Goal: Find specific page/section: Find specific page/section

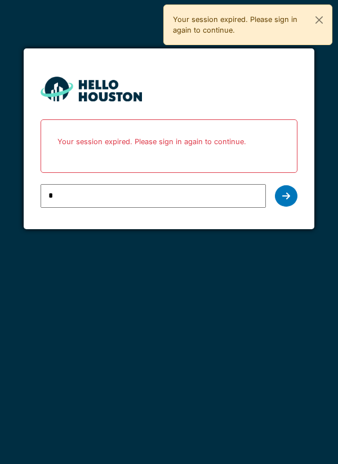
type input "**********"
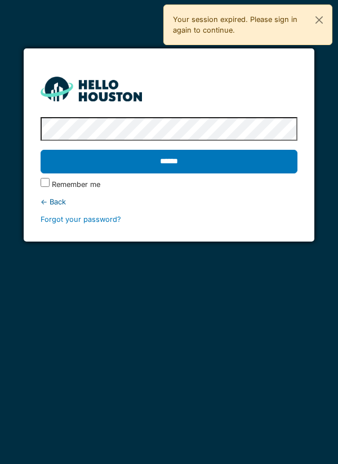
click at [158, 164] on input "******" at bounding box center [169, 162] width 257 height 24
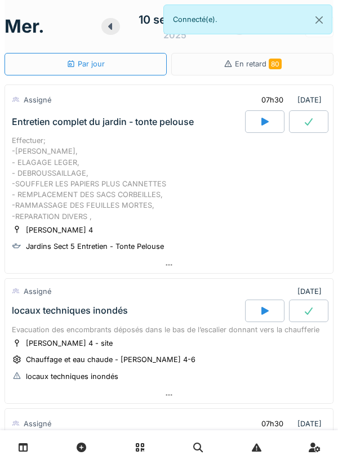
click at [166, 262] on icon at bounding box center [168, 264] width 9 height 7
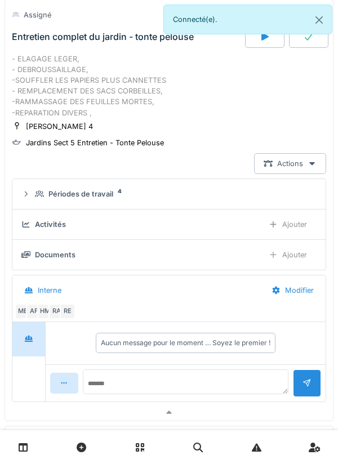
scroll to position [114, 0]
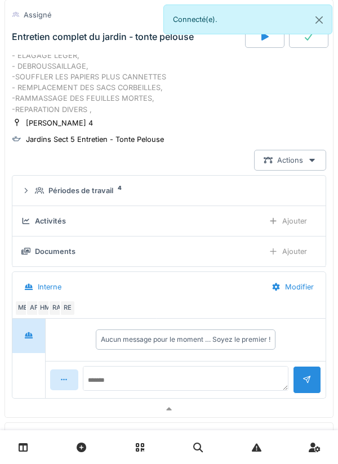
click at [128, 191] on div "Périodes de travail 4" at bounding box center [173, 190] width 277 height 11
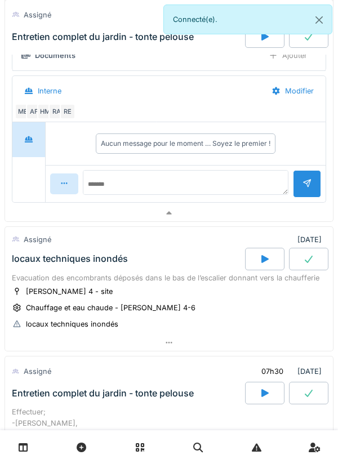
scroll to position [399, 0]
click at [166, 342] on icon at bounding box center [168, 342] width 9 height 7
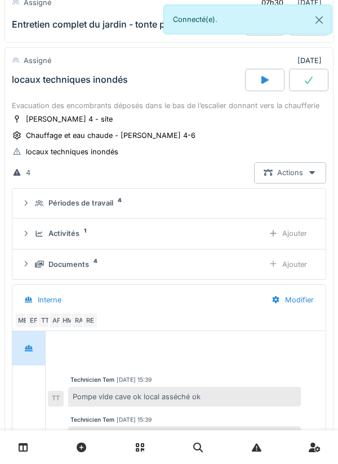
scroll to position [580, 0]
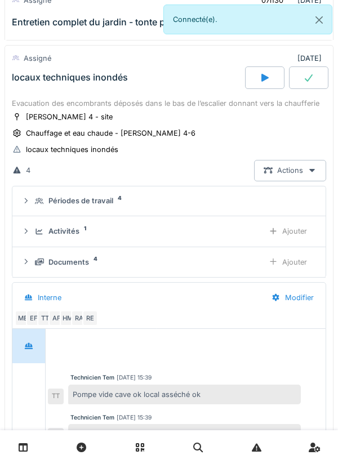
click at [69, 261] on div "Documents" at bounding box center [68, 262] width 41 height 11
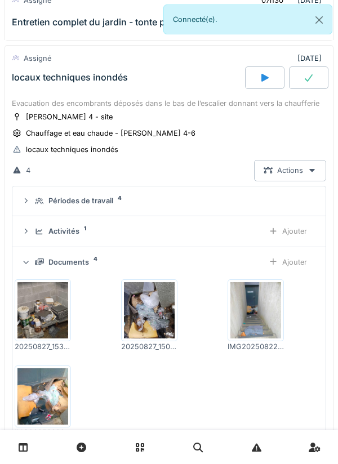
click at [43, 301] on img at bounding box center [42, 310] width 51 height 56
click at [150, 304] on img at bounding box center [149, 310] width 51 height 56
click at [256, 302] on img at bounding box center [255, 310] width 51 height 56
click at [44, 388] on img at bounding box center [42, 396] width 51 height 56
click at [39, 304] on img at bounding box center [42, 310] width 51 height 56
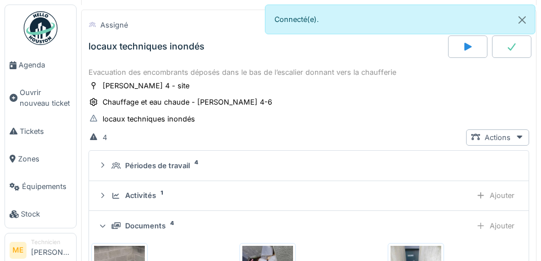
scroll to position [591, 0]
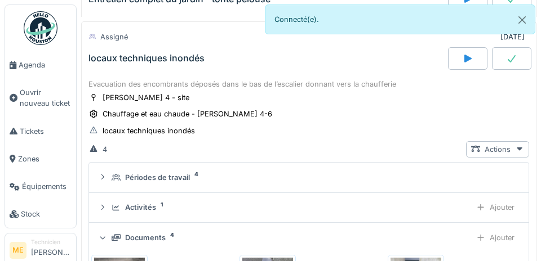
click at [26, 61] on span "Agenda" at bounding box center [45, 65] width 53 height 11
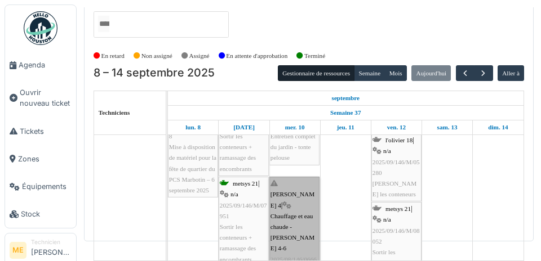
click at [296, 181] on link "thomas 4 | Chauffage et eau chaude - Thomas 4-6 2025/08/146/06669 locaux techni…" at bounding box center [294, 238] width 50 height 122
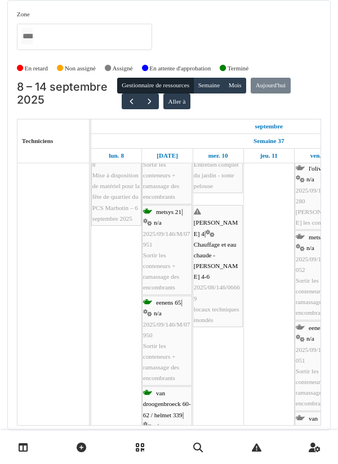
scroll to position [36, 0]
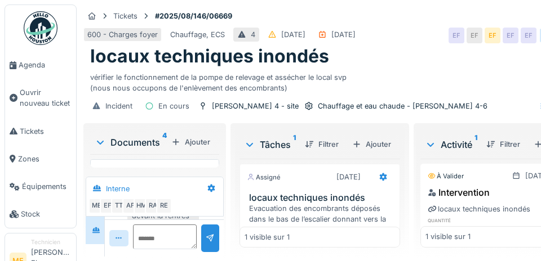
scroll to position [238, 0]
click at [122, 214] on div "TT" at bounding box center [119, 206] width 16 height 16
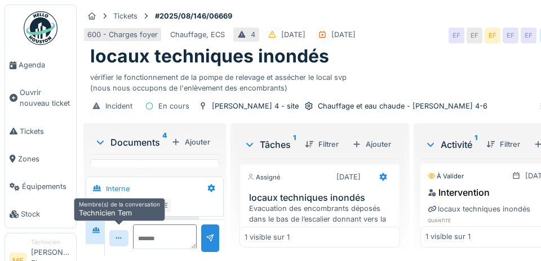
click at [111, 214] on div "TT" at bounding box center [119, 206] width 16 height 16
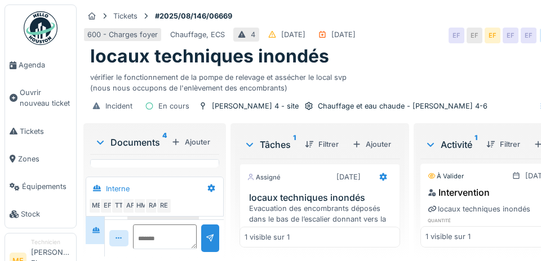
click at [105, 214] on div "EF" at bounding box center [108, 206] width 16 height 16
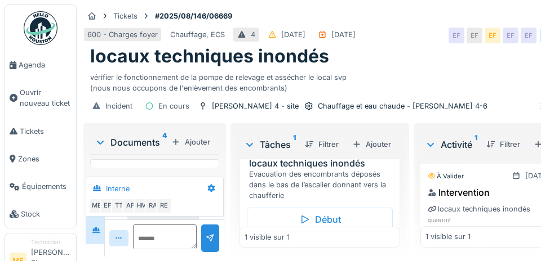
scroll to position [51, 0]
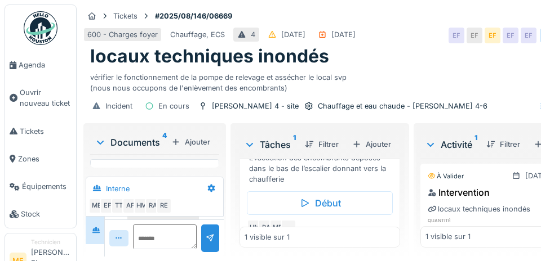
click at [347, 212] on div "Début" at bounding box center [320, 204] width 146 height 24
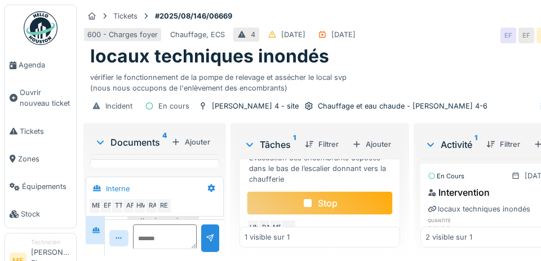
click at [305, 199] on icon at bounding box center [308, 203] width 8 height 8
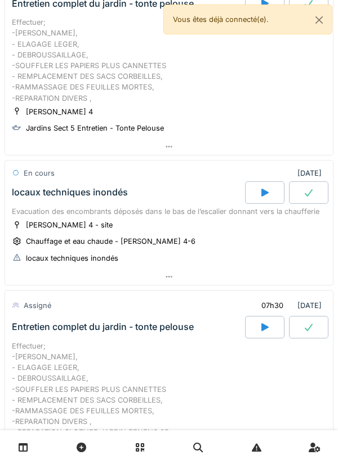
scroll to position [102, 0]
